Goal: Task Accomplishment & Management: Manage account settings

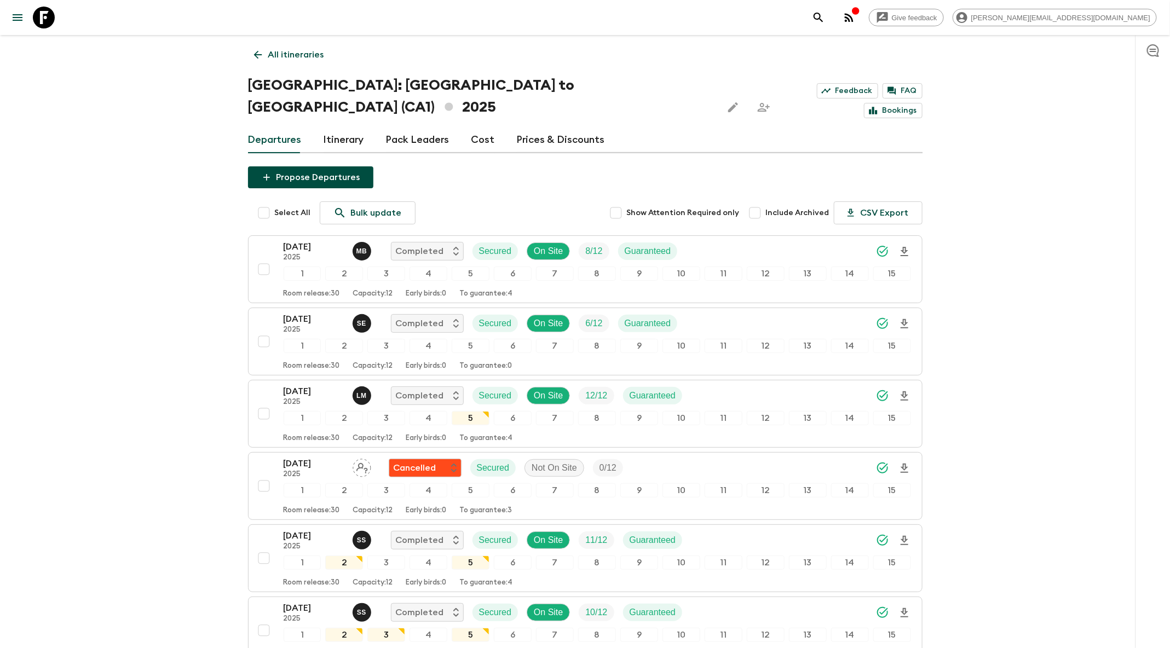
click at [825, 19] on icon "search adventures" at bounding box center [818, 17] width 13 height 13
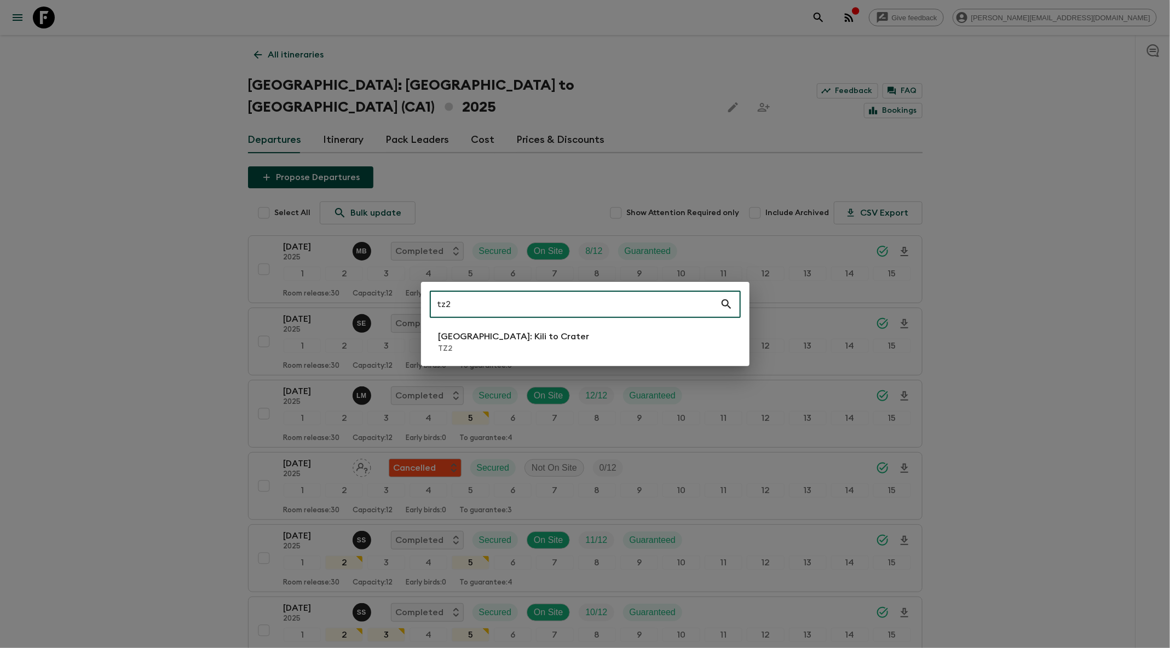
type input "tz2"
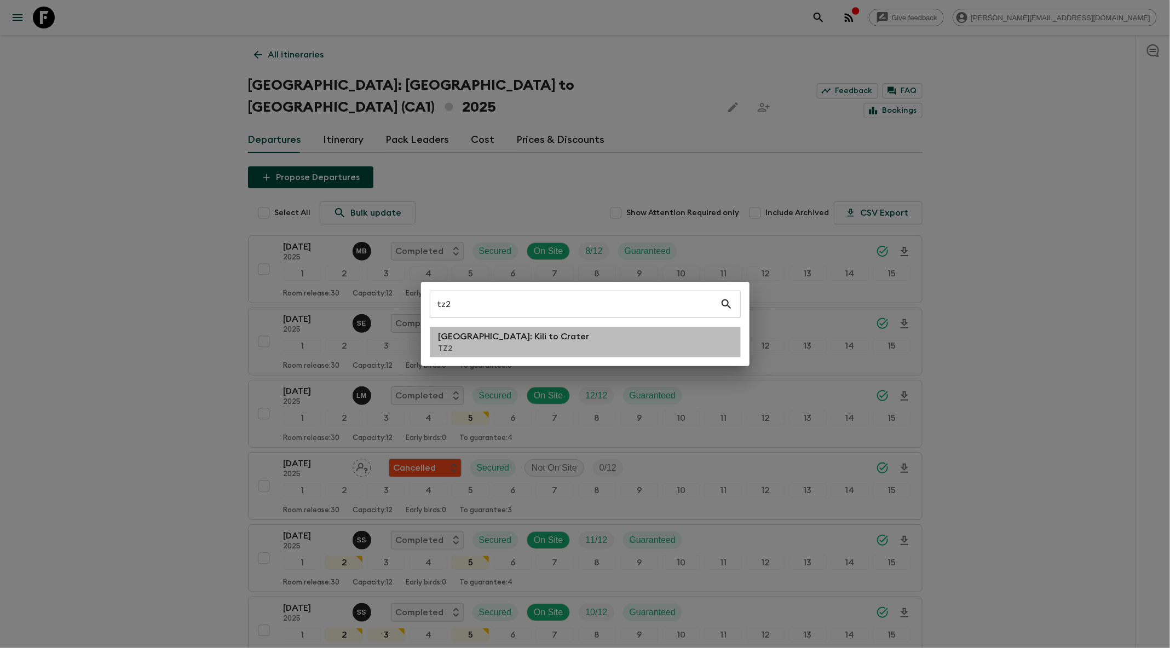
click at [513, 340] on p "[GEOGRAPHIC_DATA]: Kili to Crater" at bounding box center [514, 336] width 151 height 13
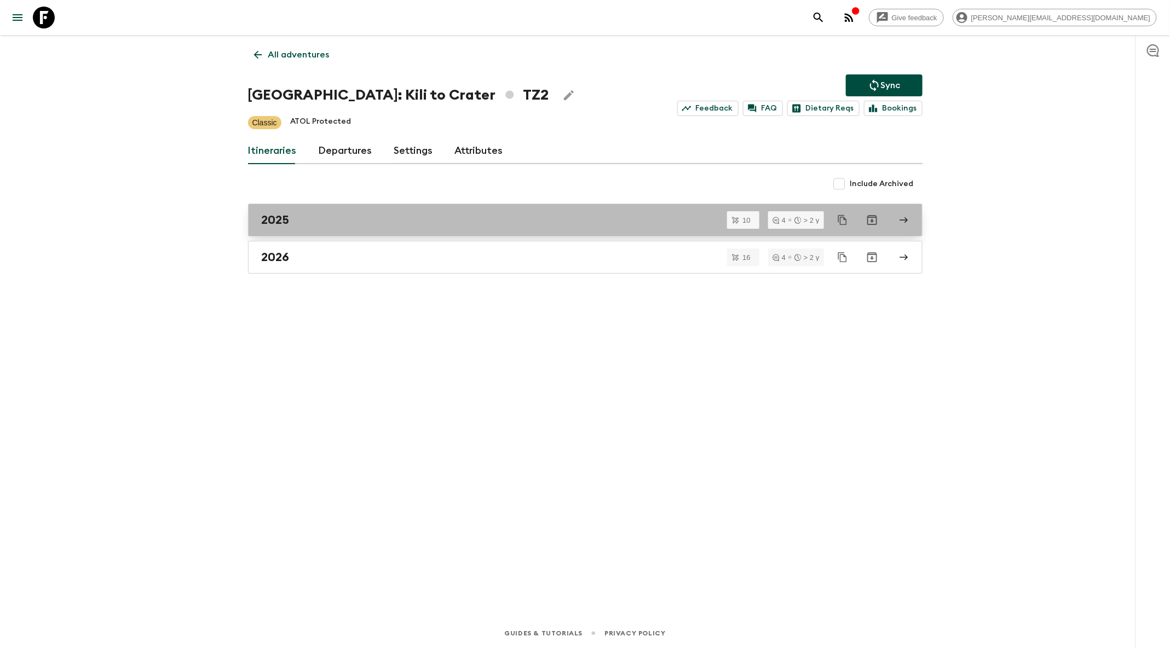
click at [432, 220] on div "2025" at bounding box center [575, 220] width 626 height 14
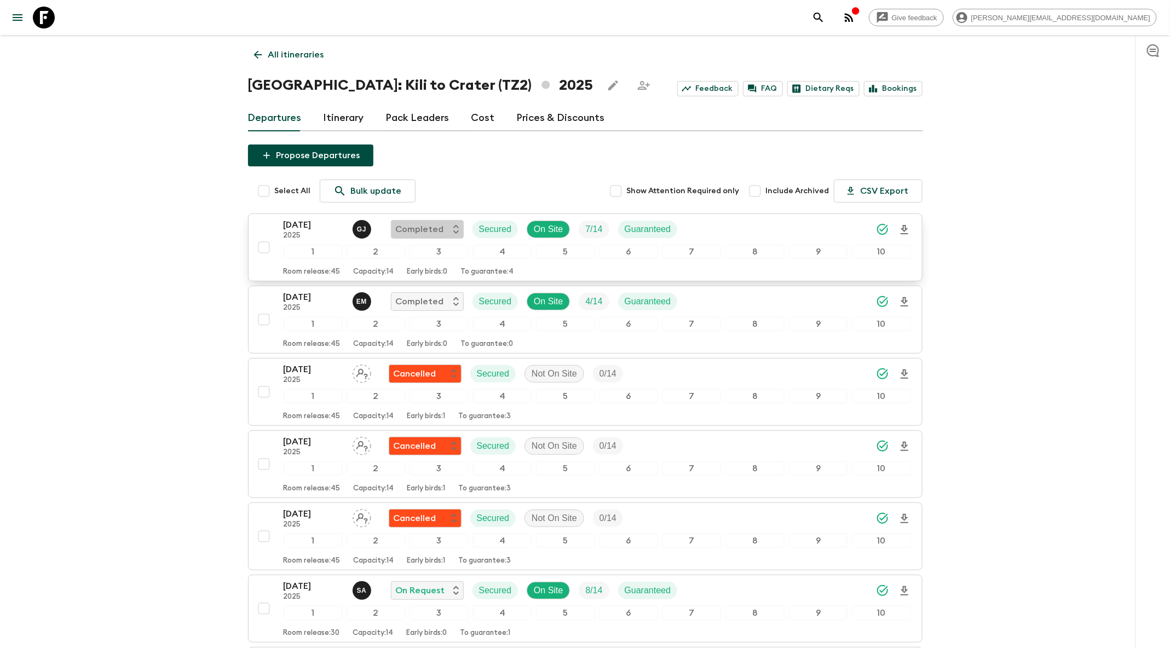
scroll to position [375, 0]
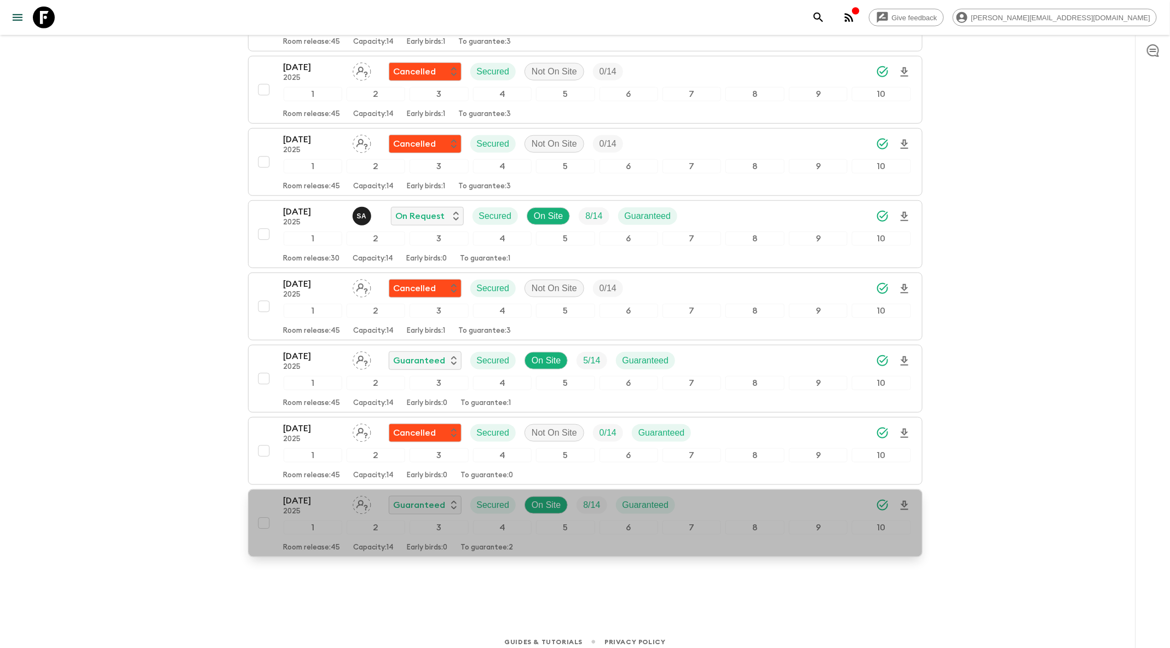
click at [717, 495] on div "[DATE] 2025 Guaranteed Secured On Site 8 / 14 Guaranteed" at bounding box center [598, 505] width 628 height 22
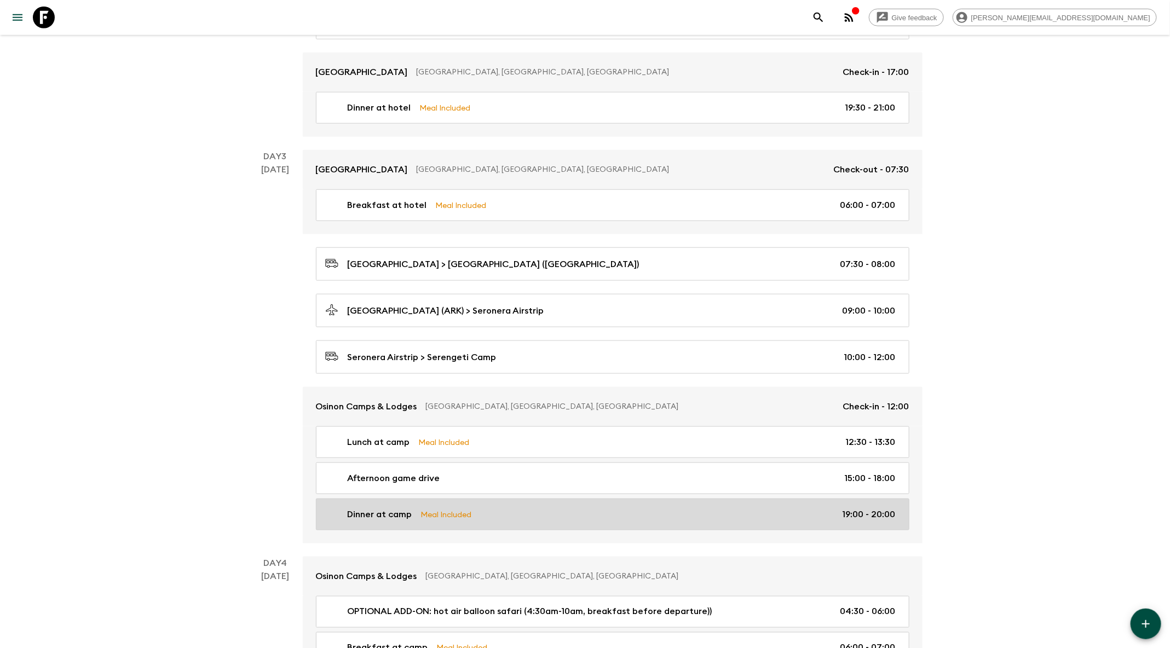
scroll to position [589, 0]
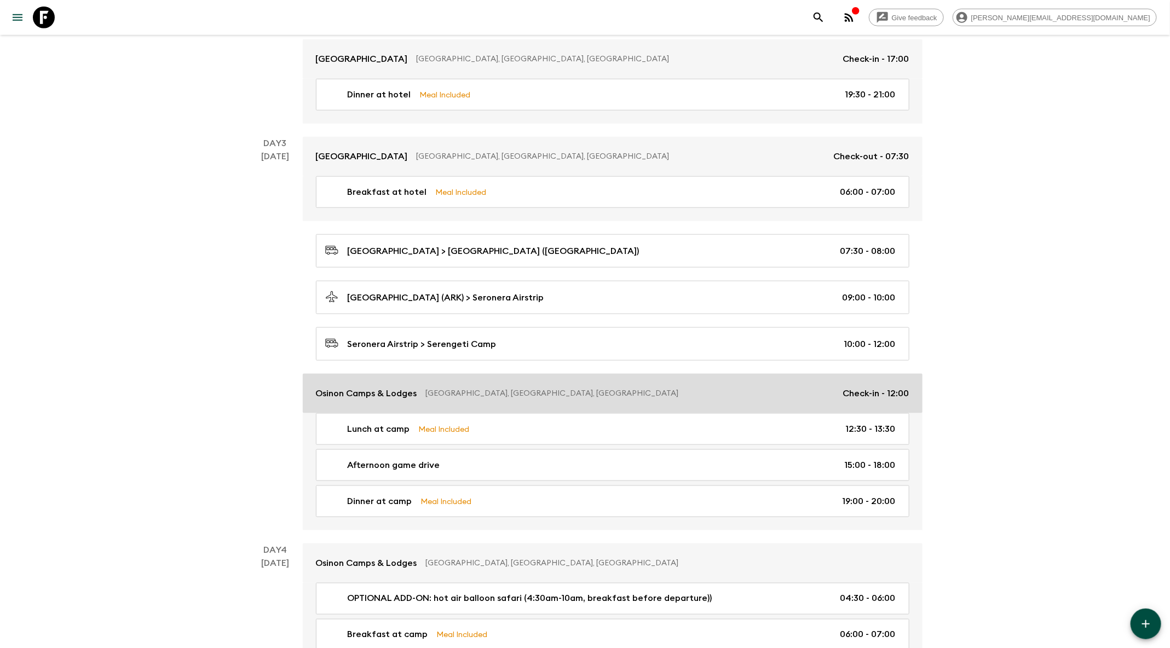
click at [377, 387] on p "Osinon Camps & Lodges" at bounding box center [366, 393] width 101 height 13
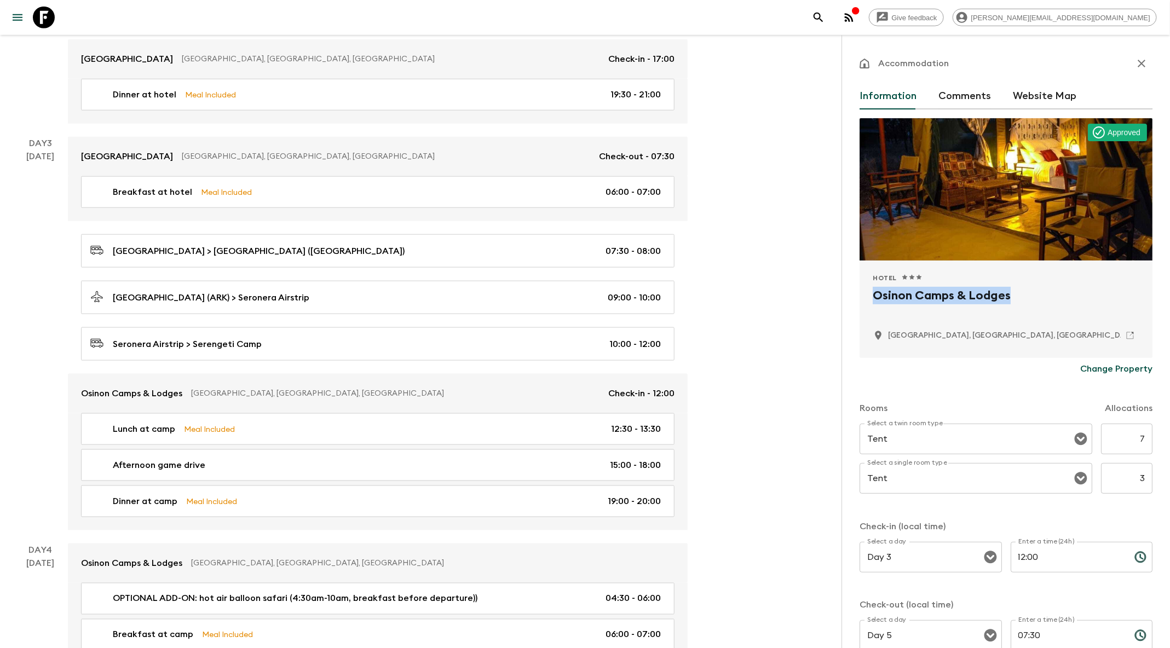
drag, startPoint x: 1023, startPoint y: 297, endPoint x: 874, endPoint y: 298, distance: 149.0
click at [874, 298] on h2 "Osinon Camps & Lodges" at bounding box center [1006, 304] width 267 height 35
copy h2 "Osinon Camps & Lodges"
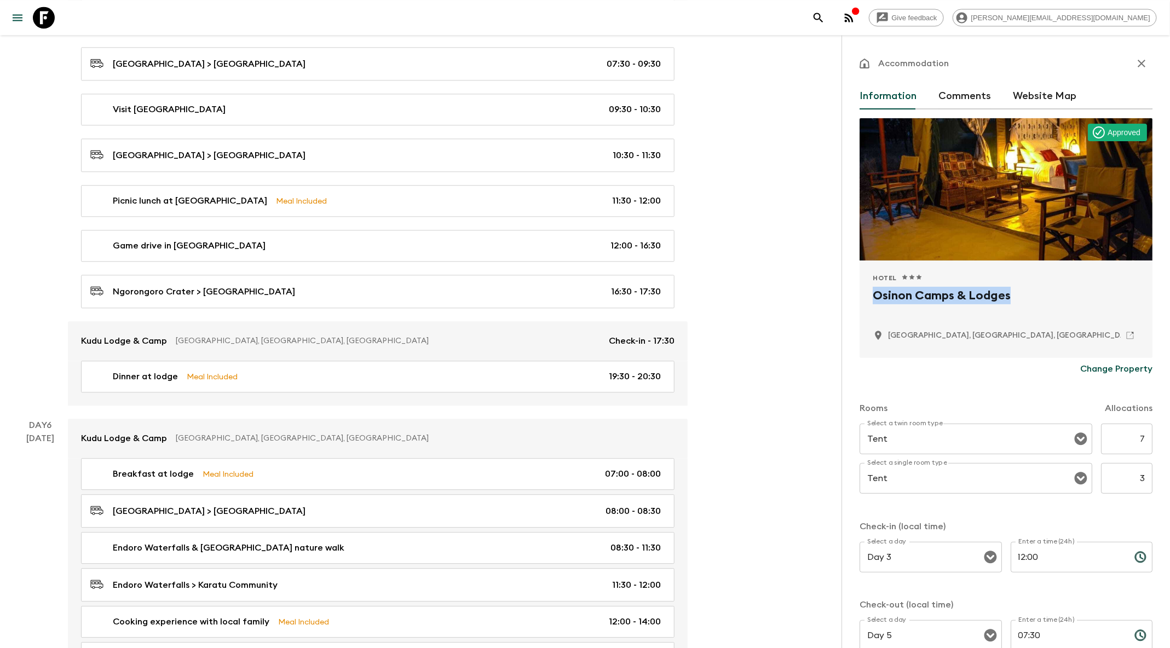
scroll to position [1391, 0]
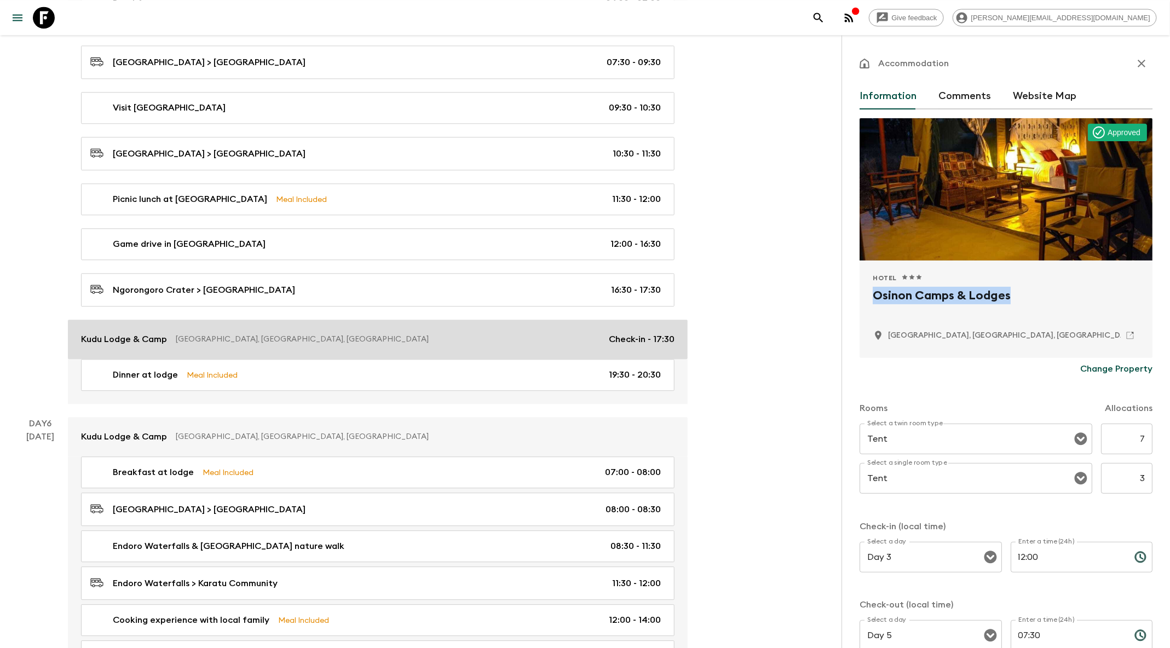
click at [305, 333] on div "Kudu Lodge & [GEOGRAPHIC_DATA], [GEOGRAPHIC_DATA], [GEOGRAPHIC_DATA] of Check-i…" at bounding box center [378, 339] width 594 height 13
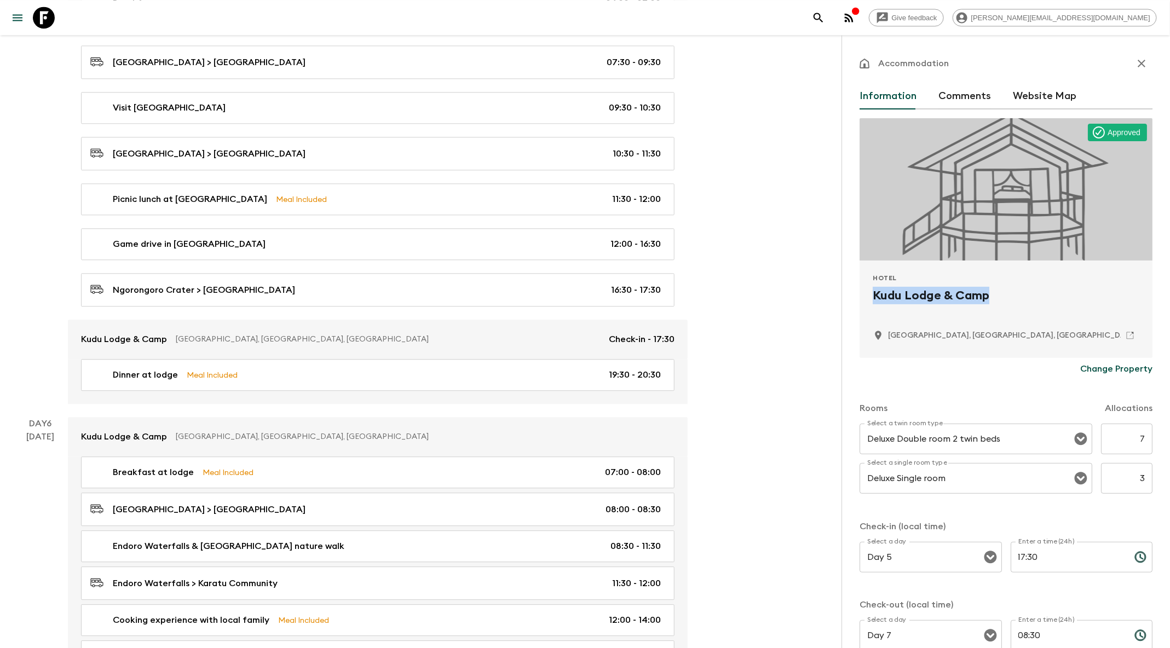
drag, startPoint x: 944, startPoint y: 298, endPoint x: 870, endPoint y: 301, distance: 74.0
click at [870, 301] on div "[GEOGRAPHIC_DATA], [GEOGRAPHIC_DATA], [GEOGRAPHIC_DATA]" at bounding box center [1006, 309] width 293 height 97
copy h2 "Kudu Lodge & Camp"
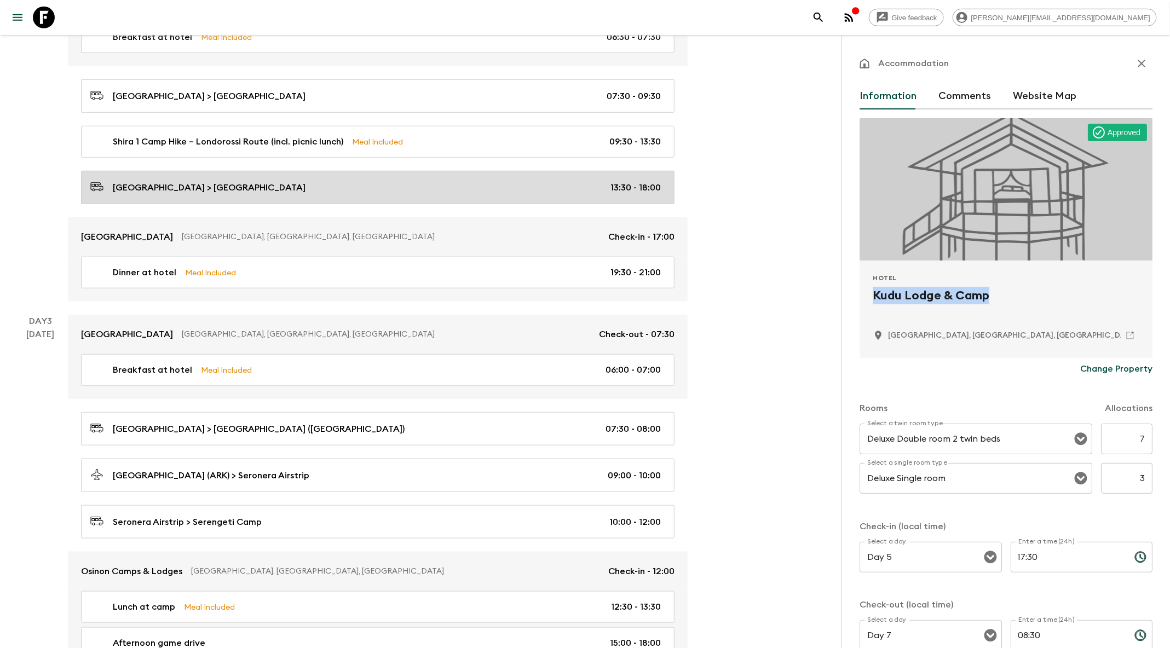
scroll to position [490, 0]
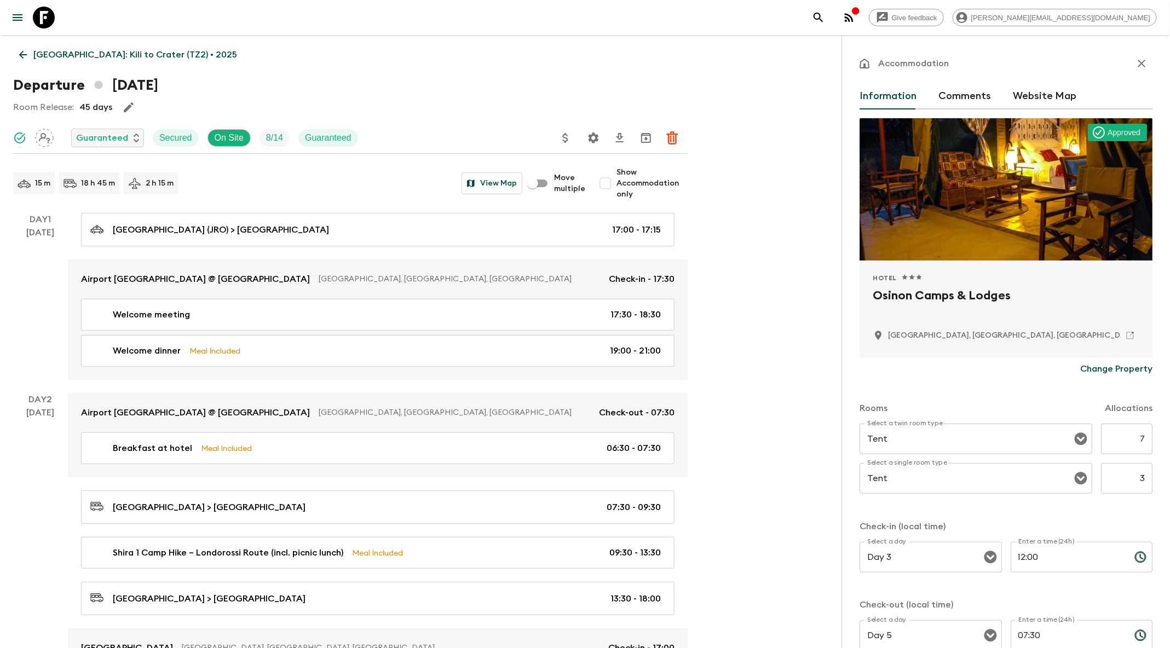
click at [19, 49] on icon at bounding box center [23, 55] width 12 height 12
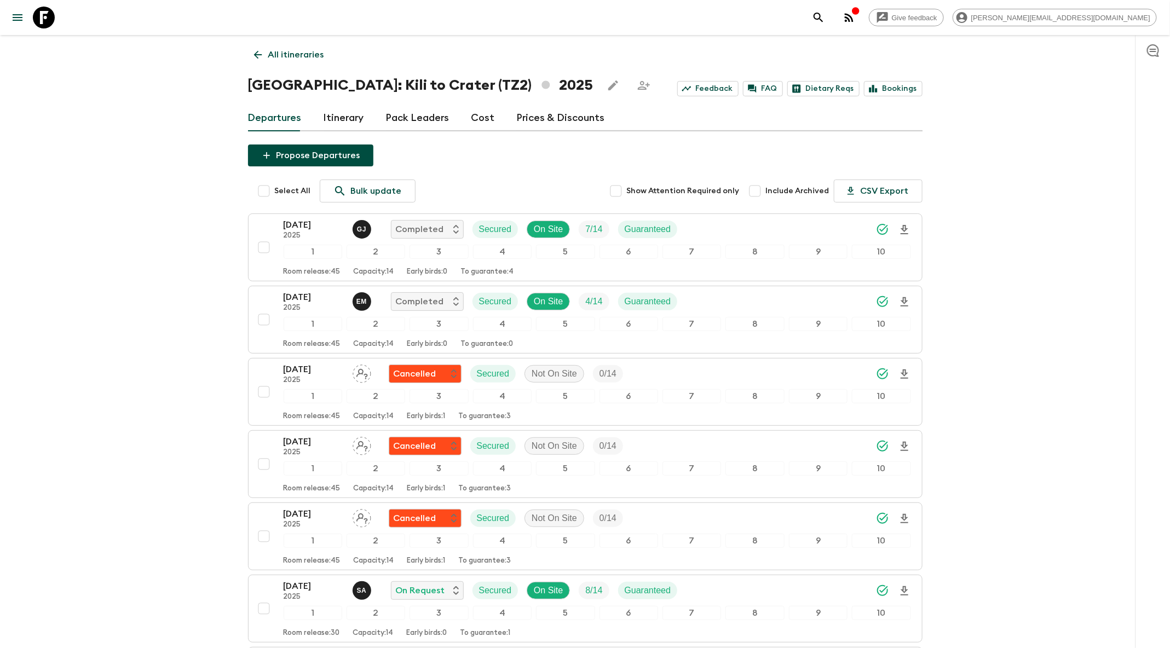
click at [679, 191] on span "Show Attention Required only" at bounding box center [683, 191] width 113 height 11
click at [627, 191] on input "Show Attention Required only" at bounding box center [616, 191] width 22 height 22
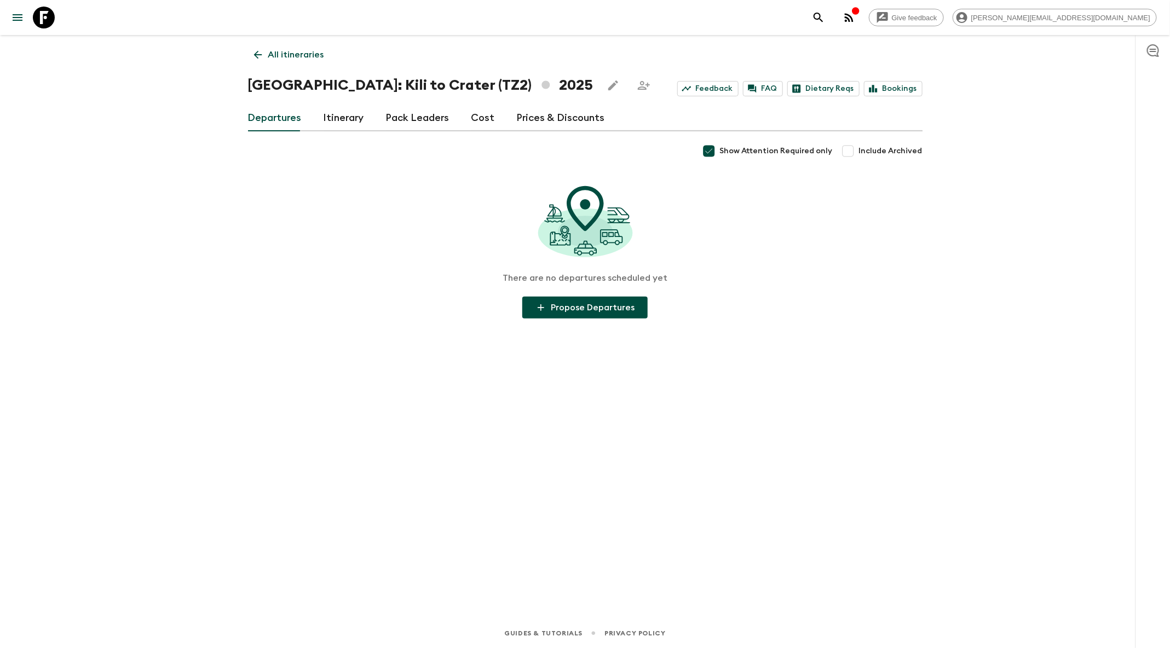
click at [731, 151] on span "Show Attention Required only" at bounding box center [776, 151] width 113 height 11
click at [720, 151] on input "Show Attention Required only" at bounding box center [709, 151] width 22 height 22
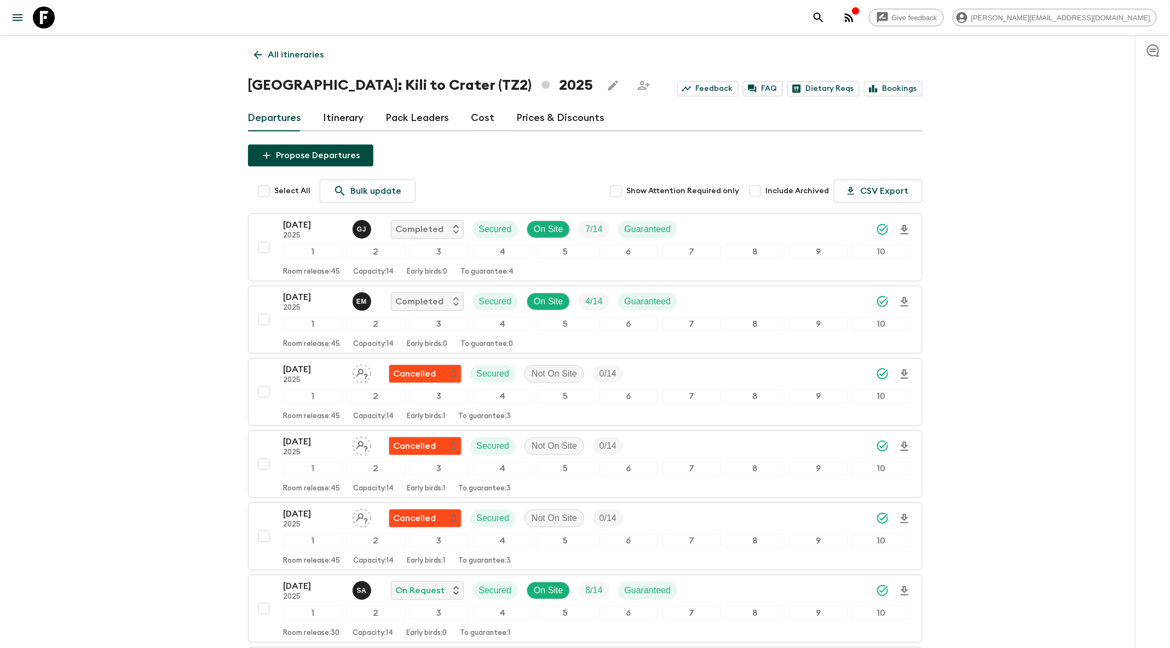
click at [797, 200] on label "Include Archived" at bounding box center [786, 191] width 85 height 23
click at [766, 200] on input "Include Archived" at bounding box center [755, 191] width 22 height 22
checkbox input "true"
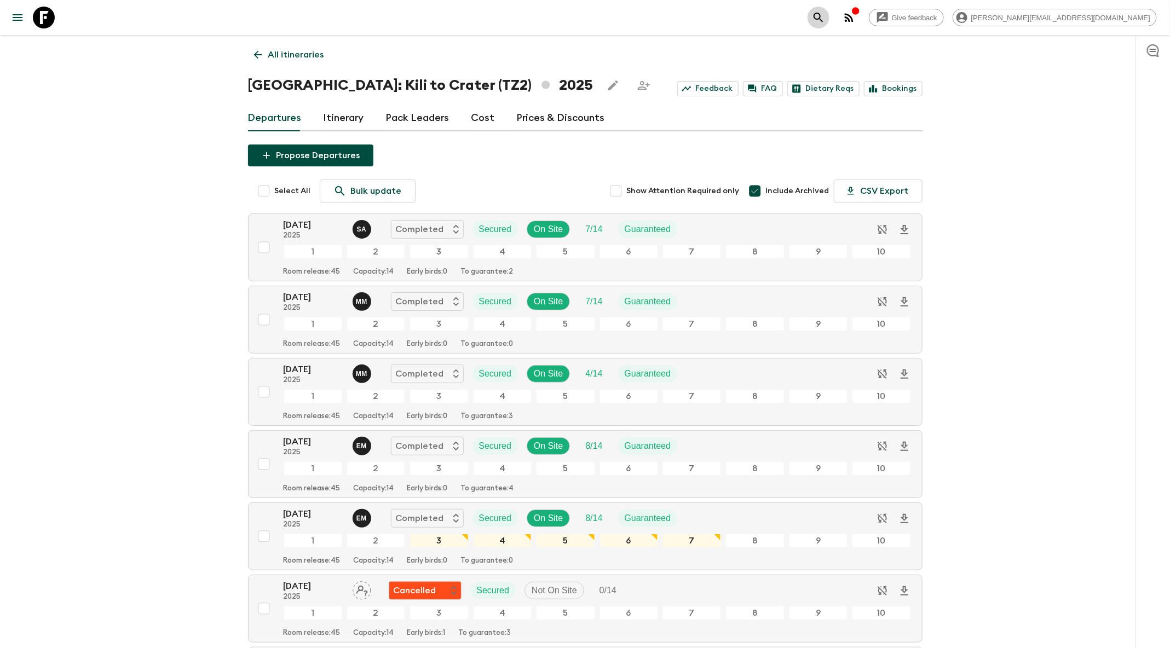
click at [825, 19] on icon "search adventures" at bounding box center [818, 17] width 13 height 13
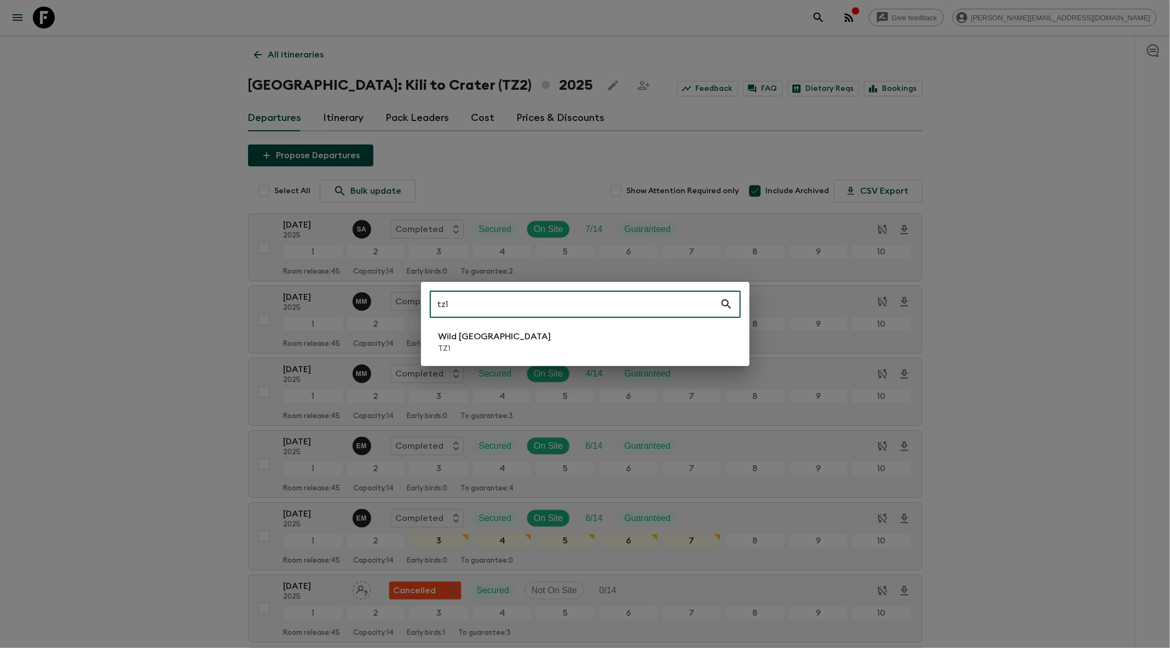
type input "tz1"
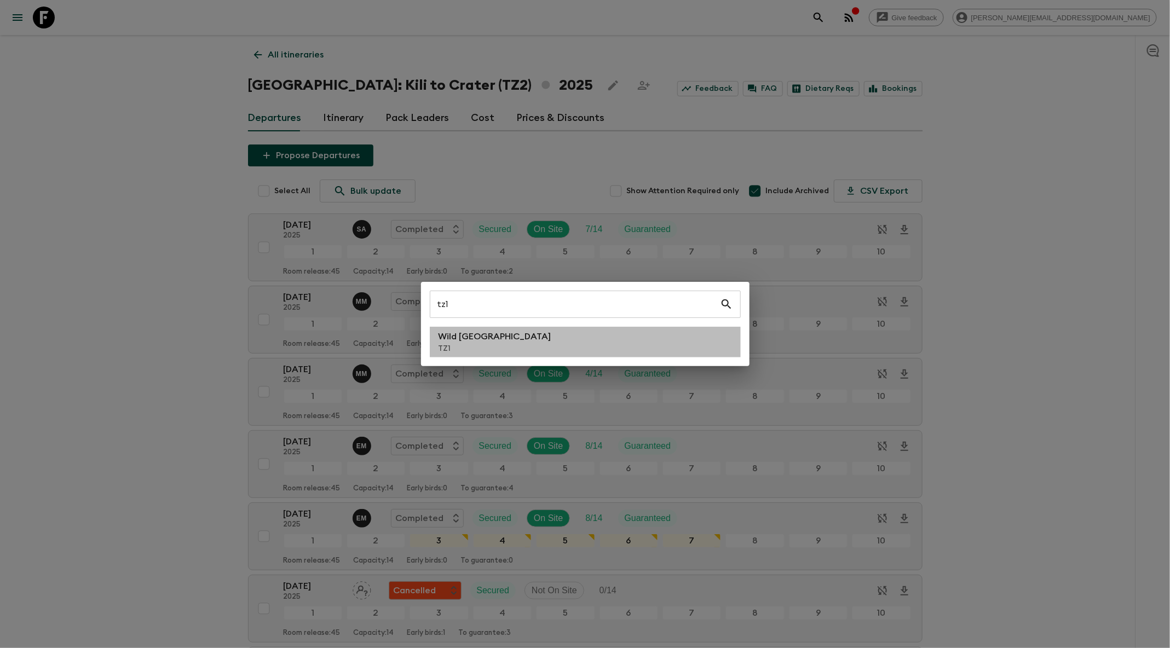
click at [613, 340] on li "Wild Tanzania TZ1" at bounding box center [585, 342] width 311 height 31
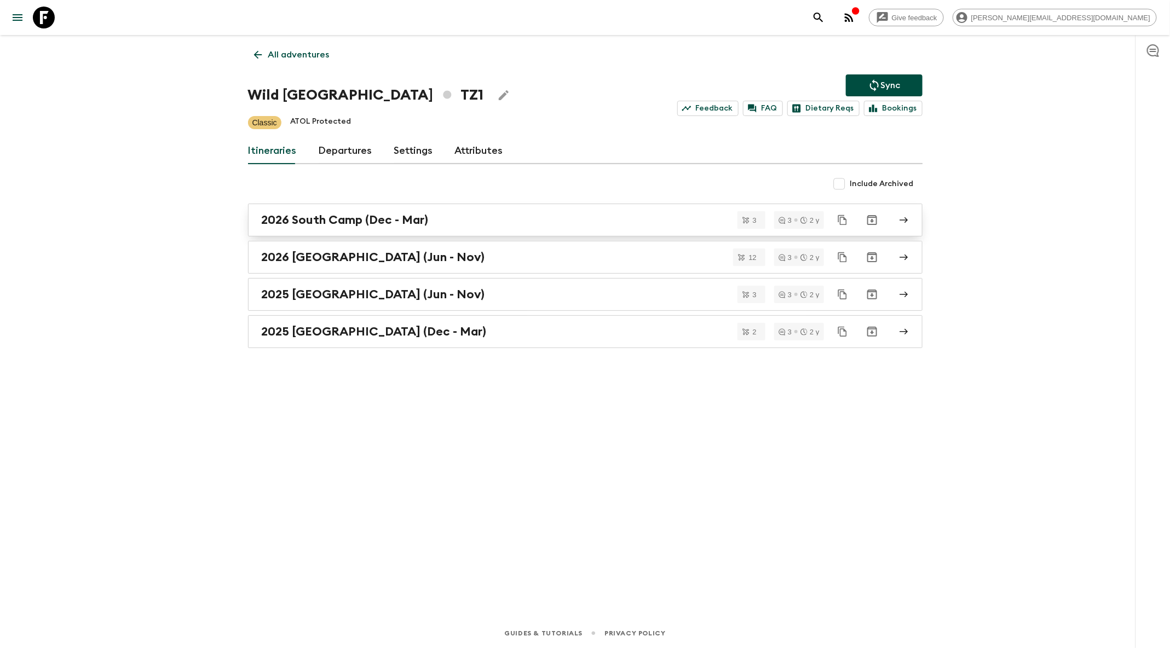
click at [451, 228] on link "2026 South Camp (Dec - Mar)" at bounding box center [585, 220] width 675 height 33
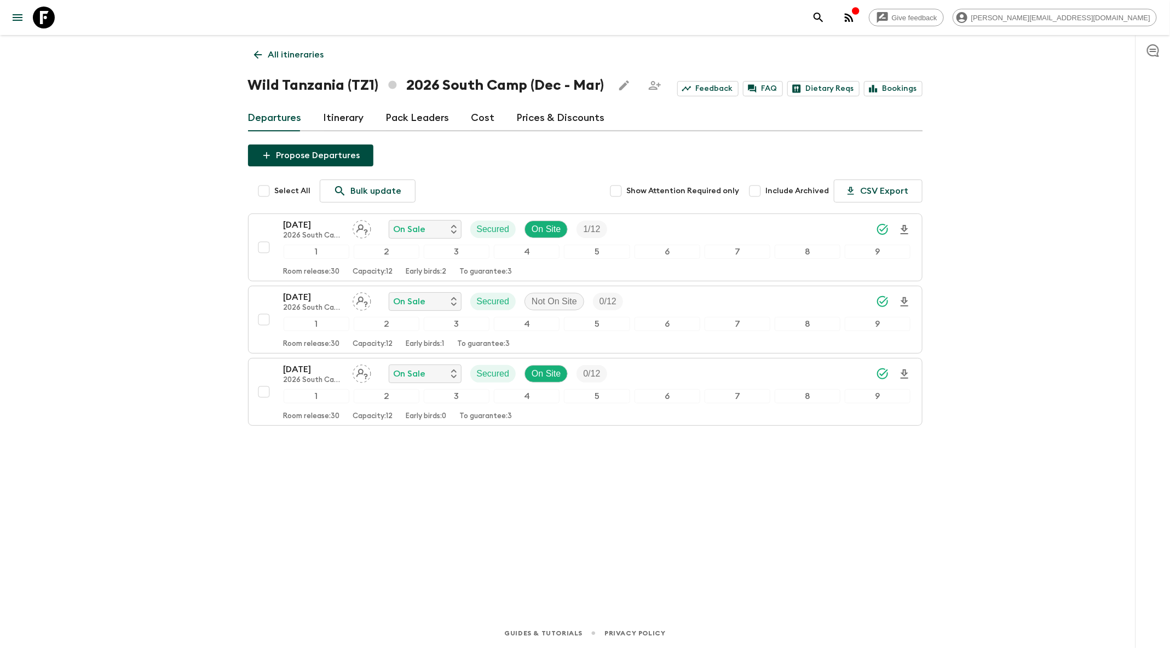
click at [335, 119] on link "Itinerary" at bounding box center [344, 118] width 41 height 26
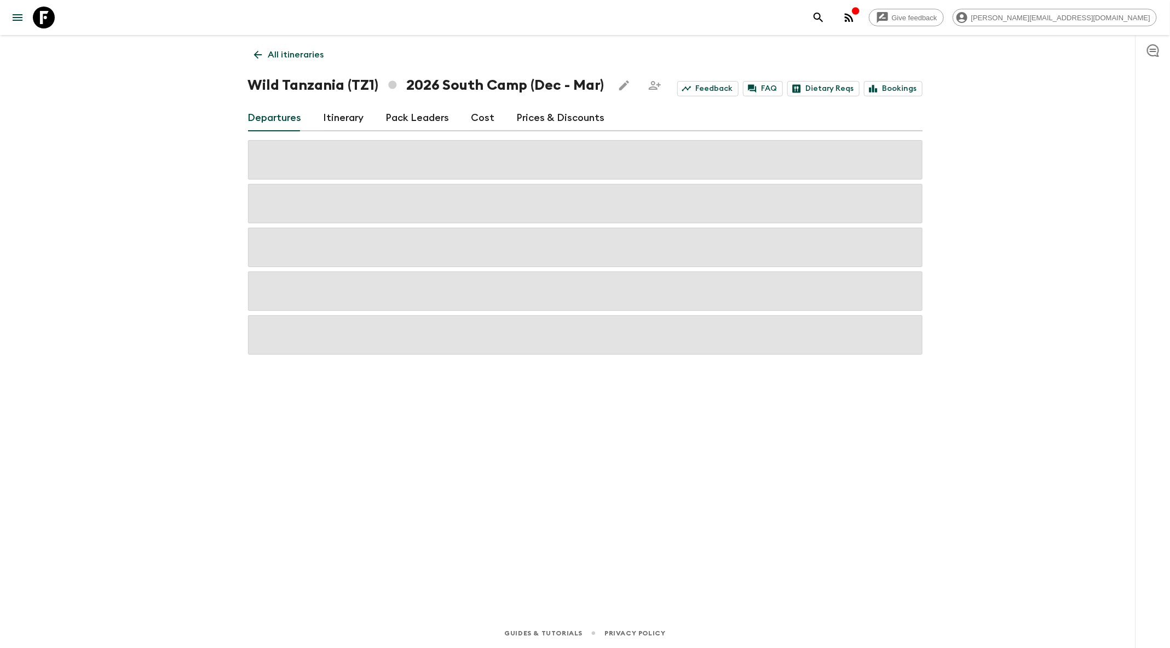
click at [916, 11] on div "Give feedback [PERSON_NAME][EMAIL_ADDRESS][DOMAIN_NAME]" at bounding box center [585, 17] width 1170 height 35
click at [823, 14] on icon "search adventures" at bounding box center [818, 17] width 9 height 9
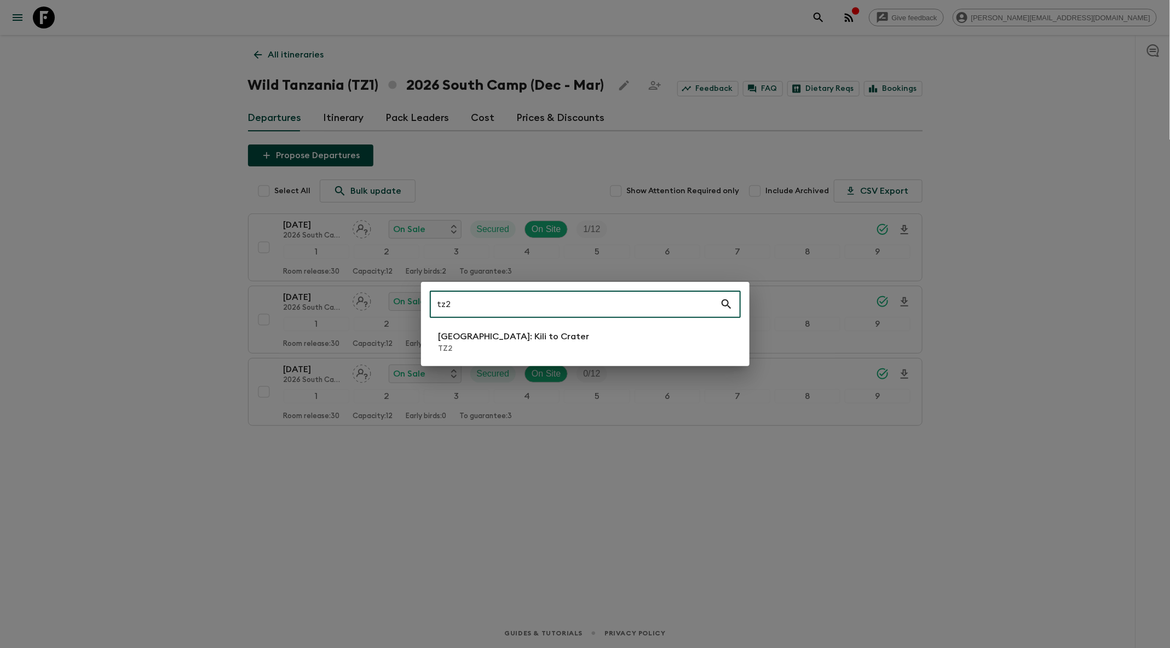
type input "tz2"
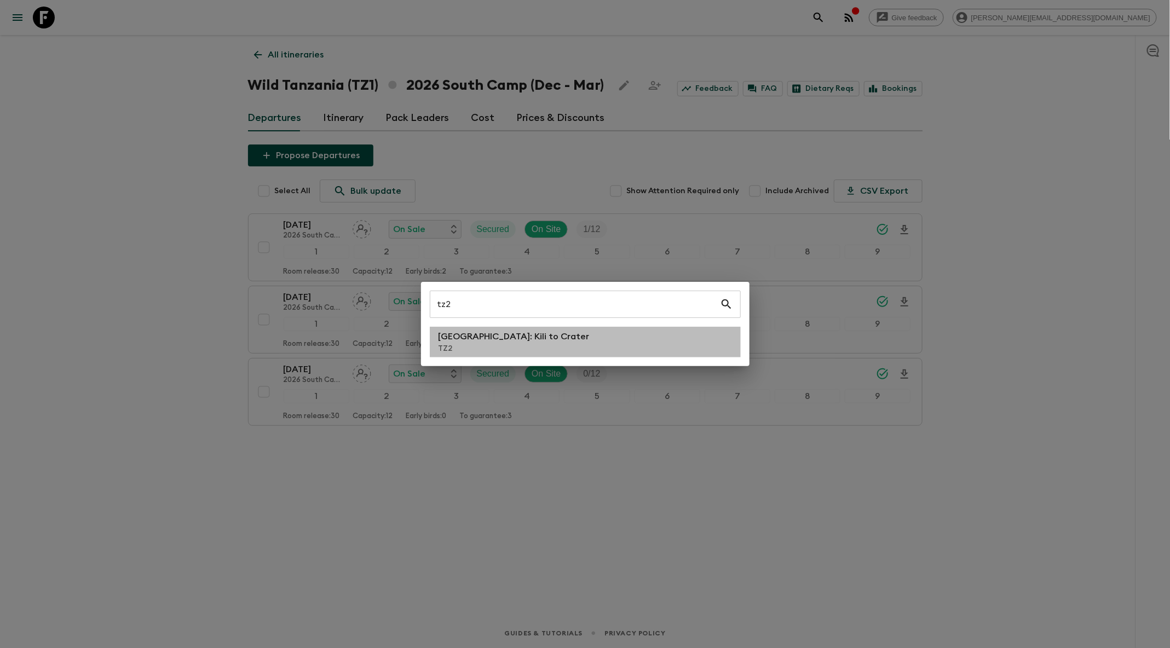
click at [547, 349] on li "[GEOGRAPHIC_DATA]: Kili to Crater TZ2" at bounding box center [585, 342] width 311 height 31
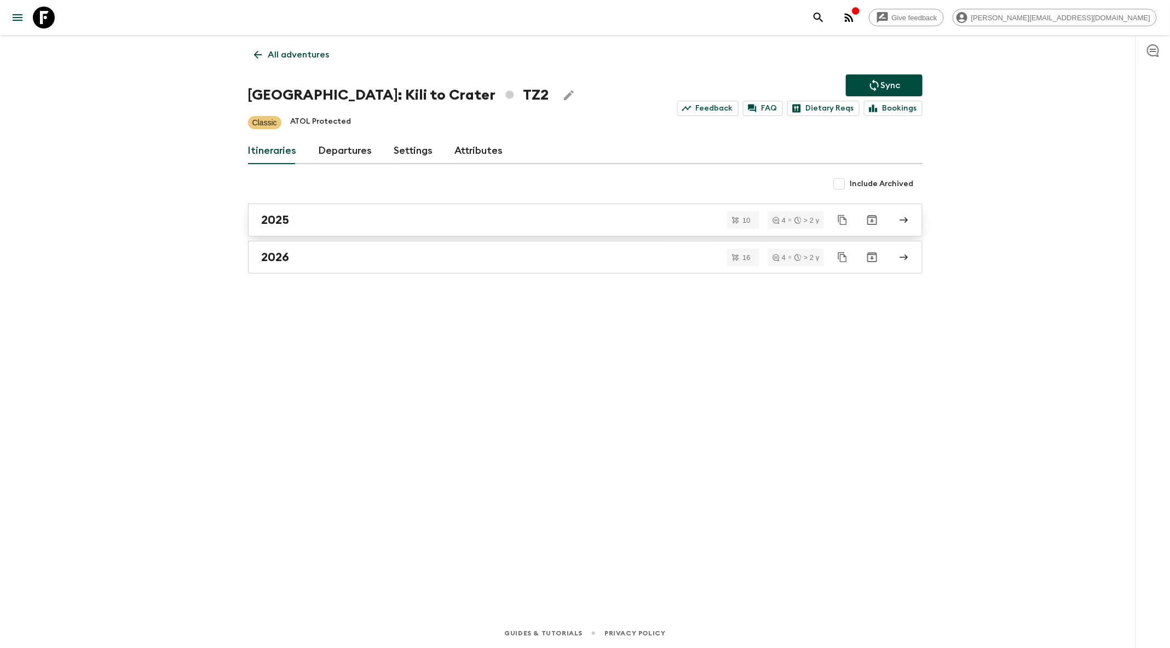
click at [424, 215] on div "2025" at bounding box center [575, 220] width 626 height 14
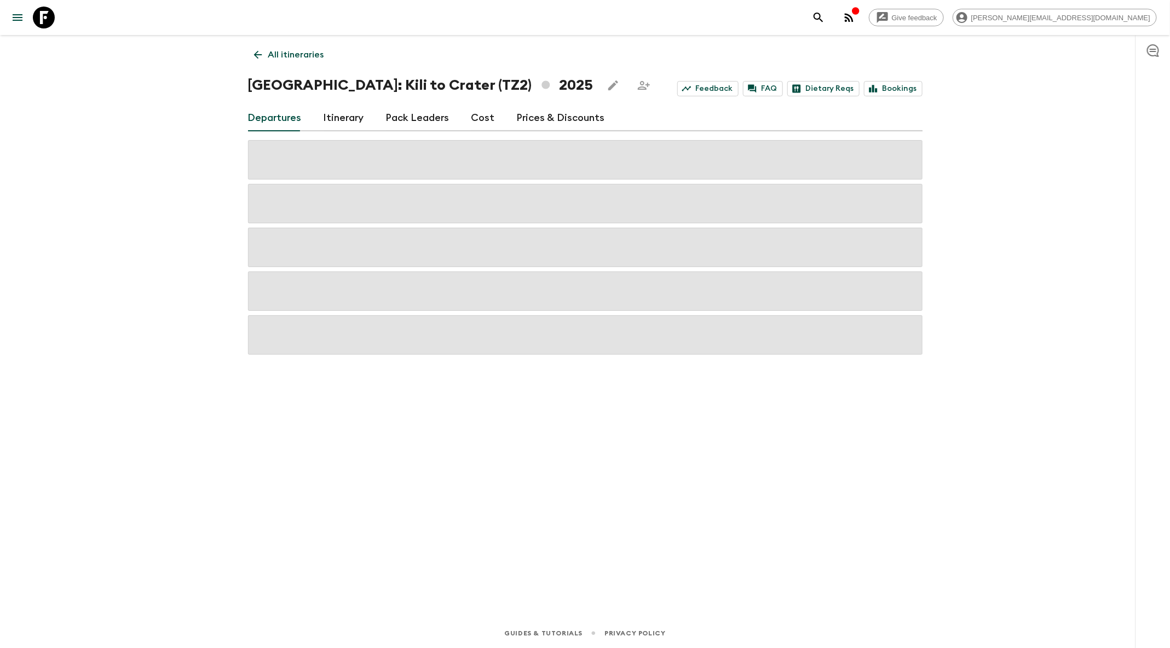
click at [360, 120] on link "Itinerary" at bounding box center [344, 118] width 41 height 26
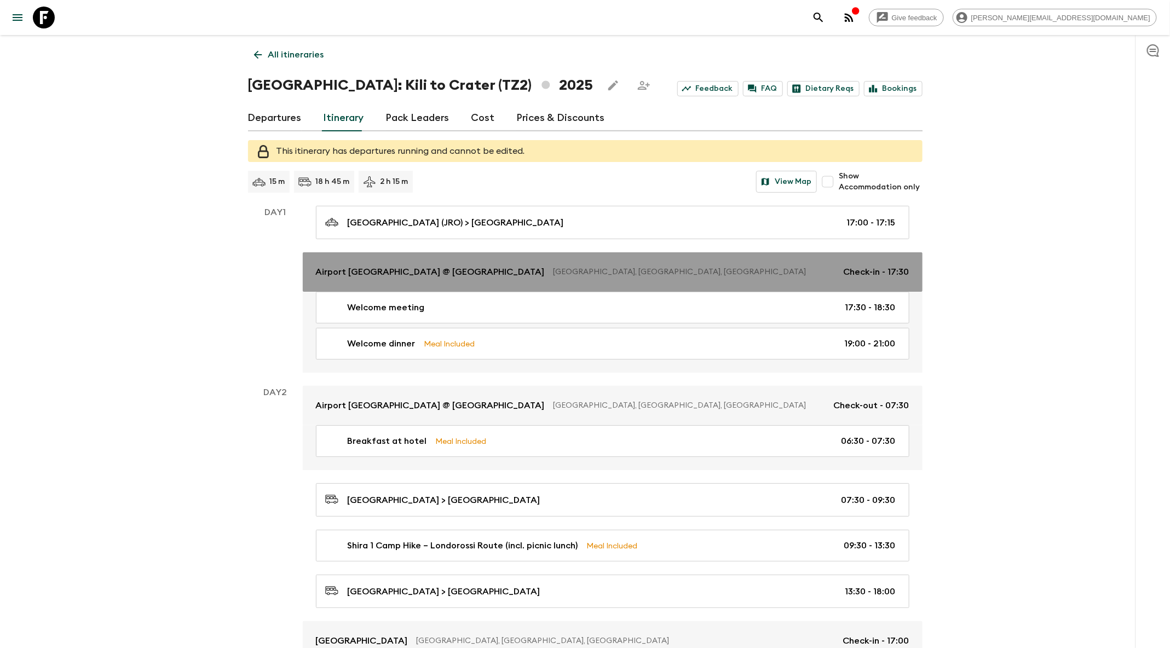
click at [628, 283] on link "Airport [GEOGRAPHIC_DATA] @ [GEOGRAPHIC_DATA] [GEOGRAPHIC_DATA], [GEOGRAPHIC_DA…" at bounding box center [613, 271] width 620 height 39
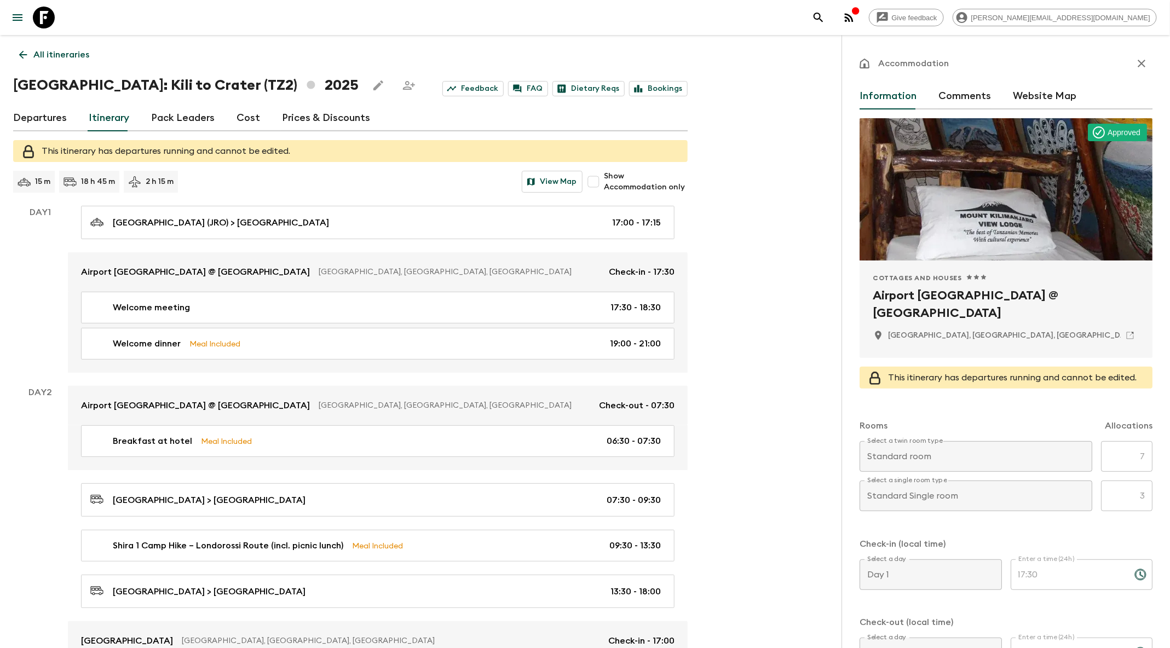
click at [25, 19] on button "menu" at bounding box center [18, 18] width 22 height 22
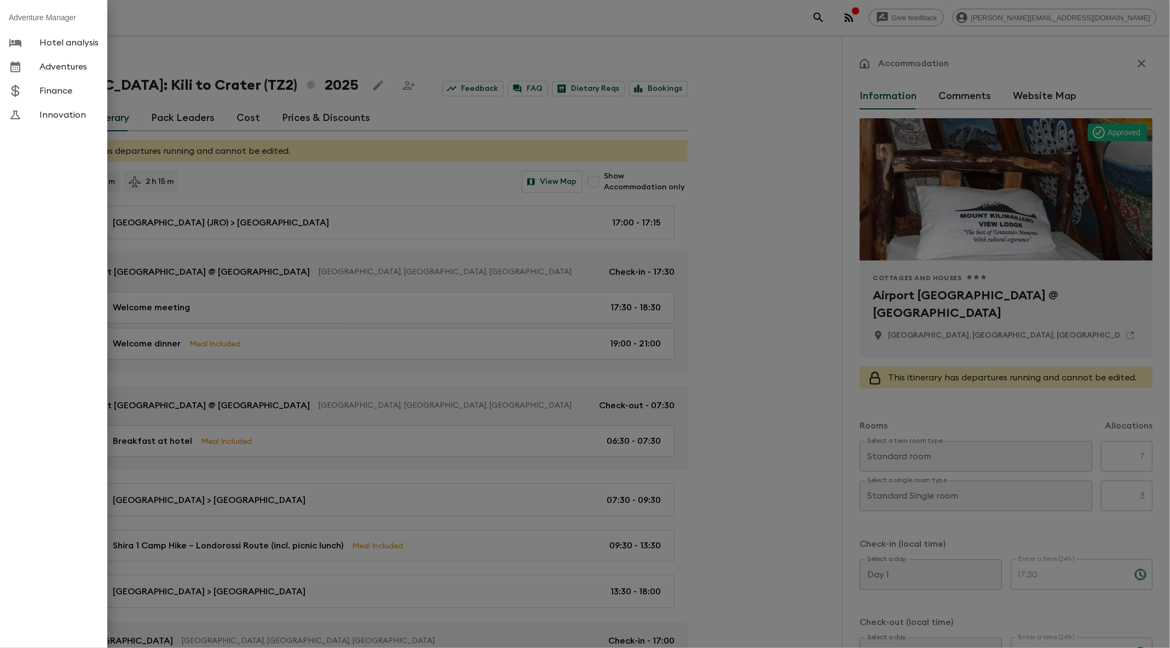
click at [51, 44] on span "Hotel analysis" at bounding box center [68, 42] width 59 height 11
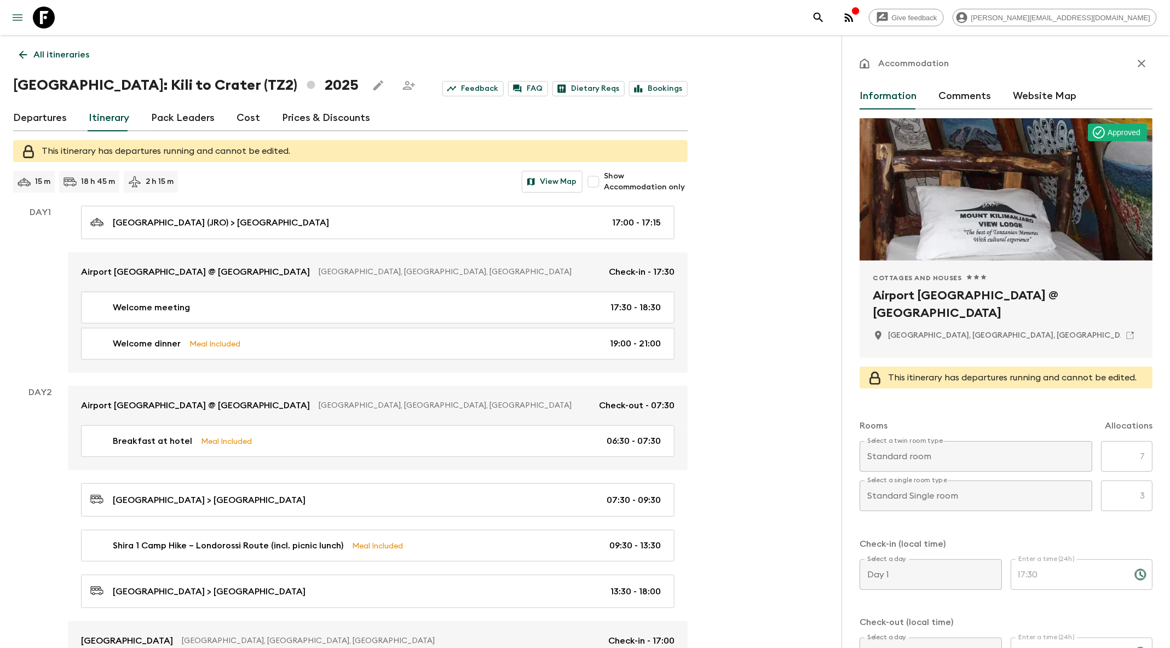
click at [20, 19] on icon "menu" at bounding box center [17, 17] width 13 height 13
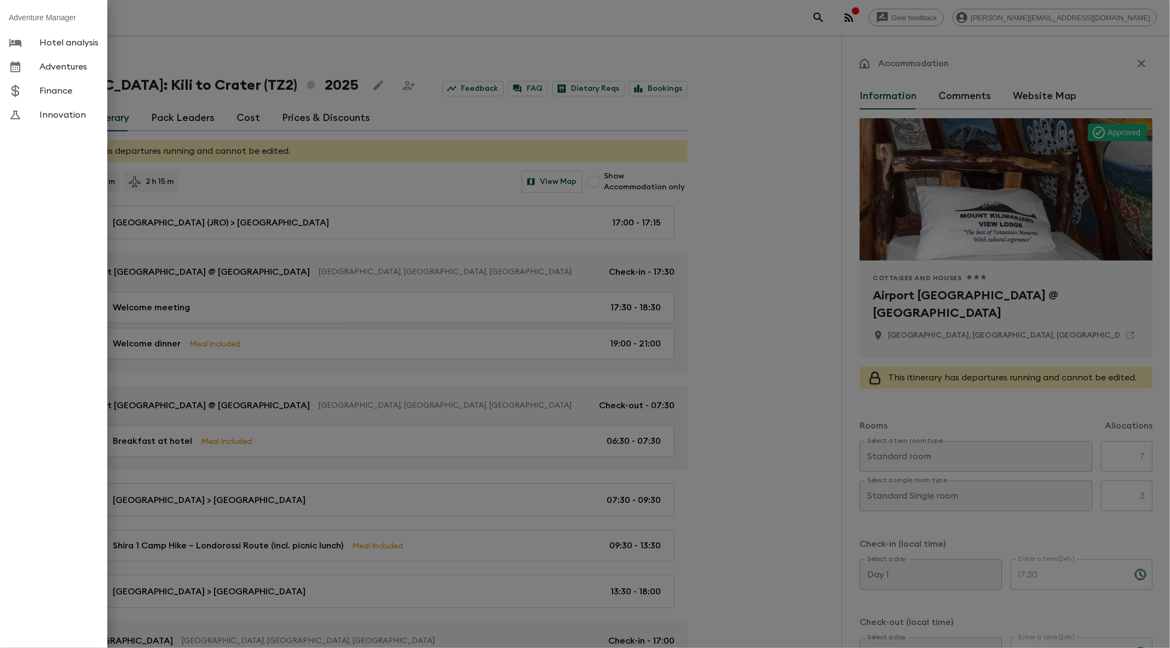
click at [41, 45] on span "Hotel analysis" at bounding box center [68, 42] width 59 height 11
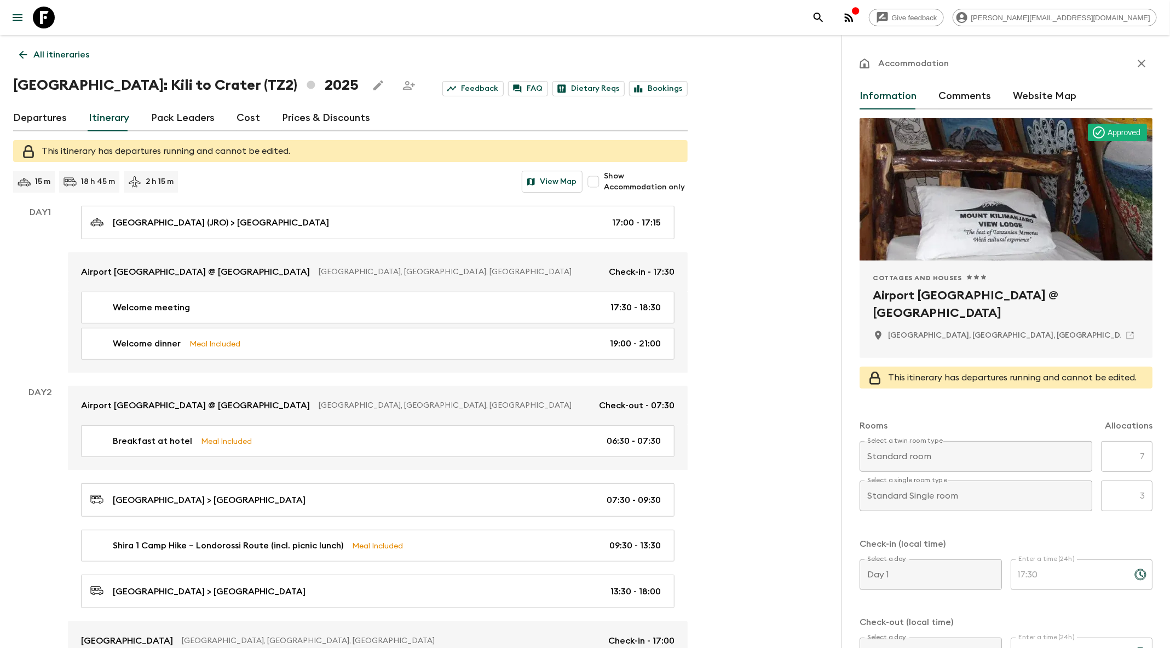
click at [14, 56] on link "All itineraries" at bounding box center [54, 55] width 82 height 22
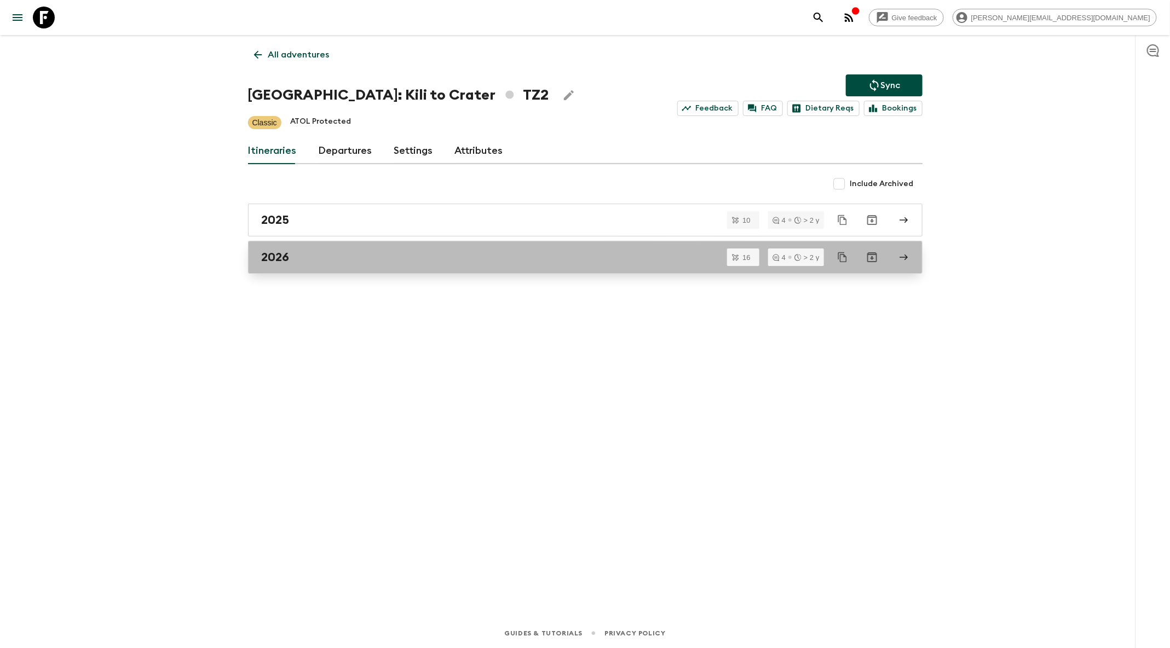
click at [373, 258] on div "2026" at bounding box center [575, 257] width 626 height 14
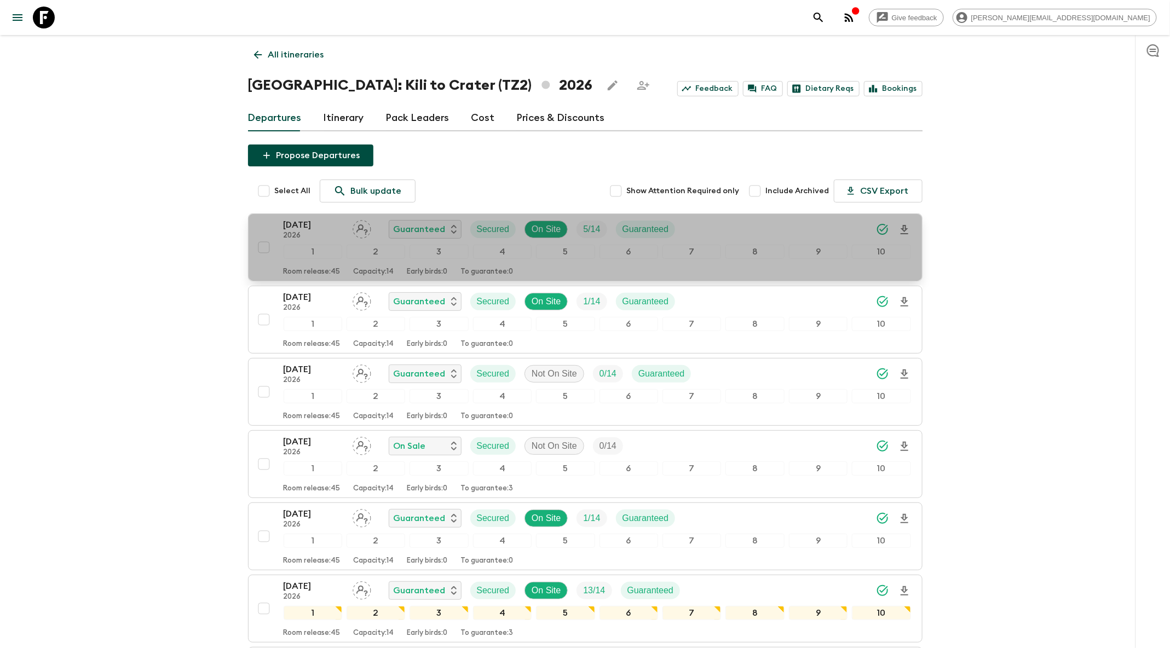
click at [719, 227] on div "[DATE] 2026 Guaranteed Secured On Site 5 / 14 Guaranteed" at bounding box center [598, 229] width 628 height 22
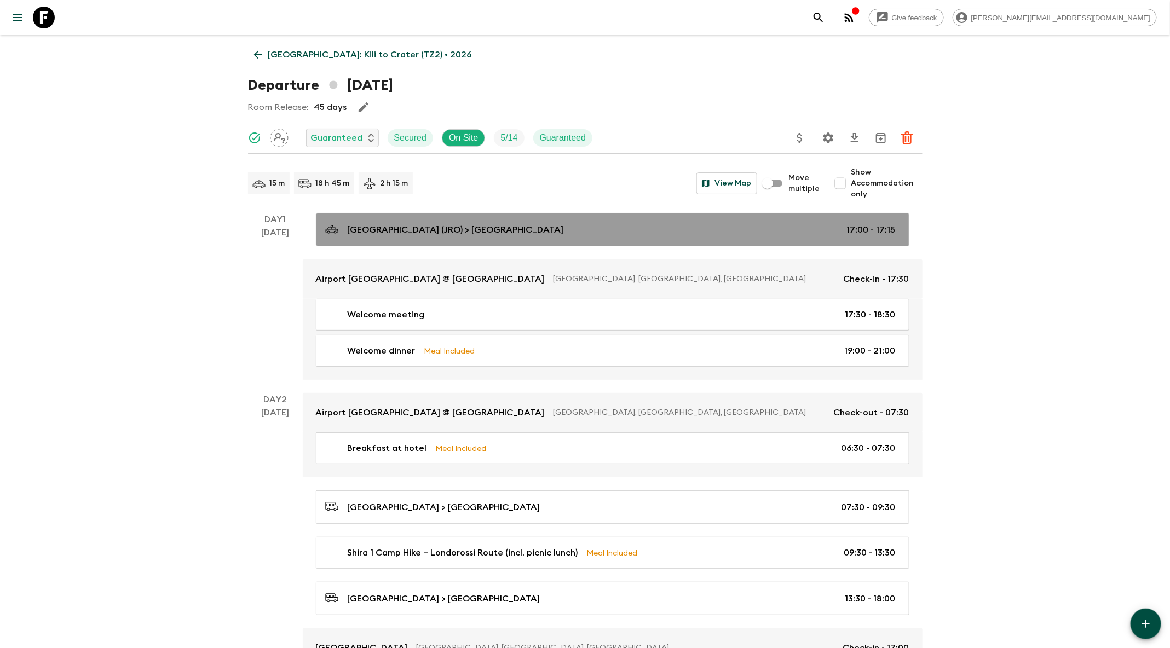
click at [717, 228] on div "[GEOGRAPHIC_DATA] (JRO) > [GEOGRAPHIC_DATA] 17:00 - 17:15" at bounding box center [610, 229] width 571 height 15
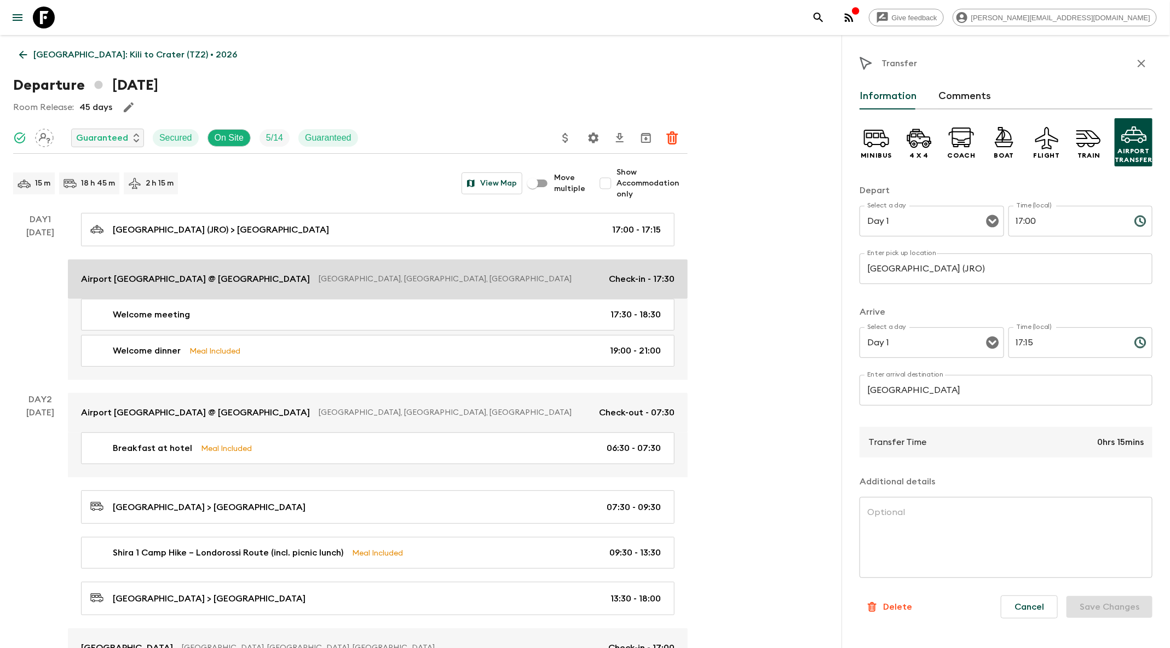
click at [245, 278] on p "Airport [GEOGRAPHIC_DATA] @ [GEOGRAPHIC_DATA]" at bounding box center [195, 279] width 229 height 13
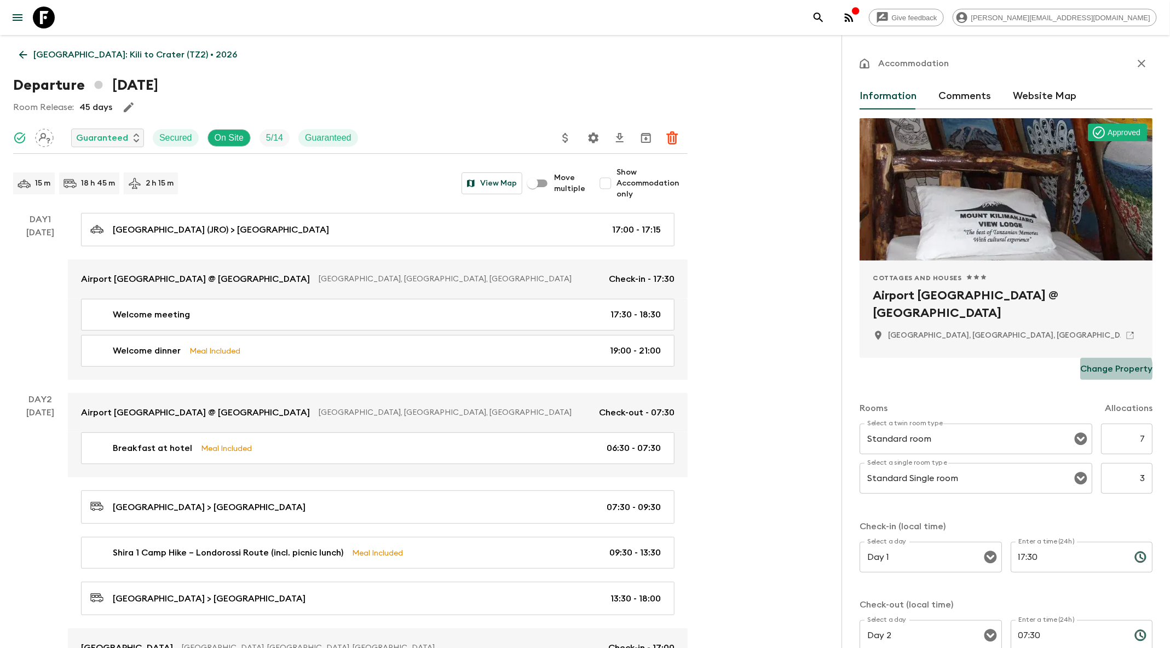
click at [1109, 370] on p "Change Property" at bounding box center [1116, 369] width 72 height 13
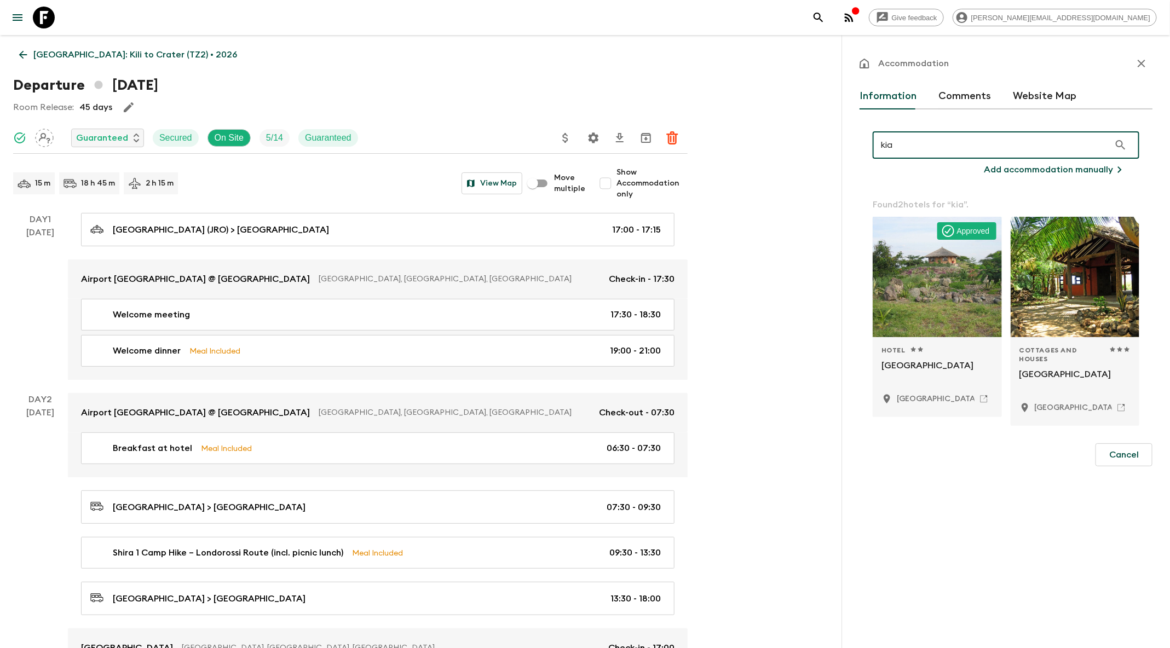
type input "kia"
